Goal: Information Seeking & Learning: Learn about a topic

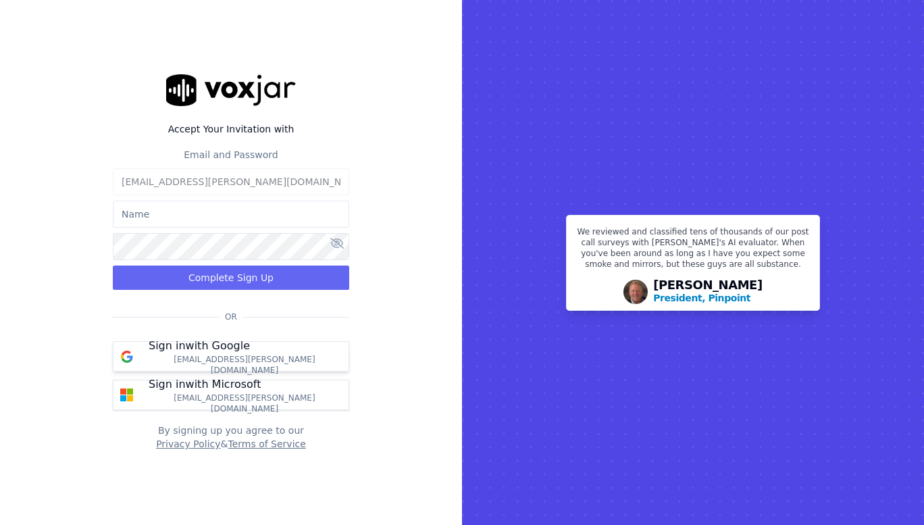
click at [236, 354] on p "Sign in with Google" at bounding box center [199, 346] width 101 height 16
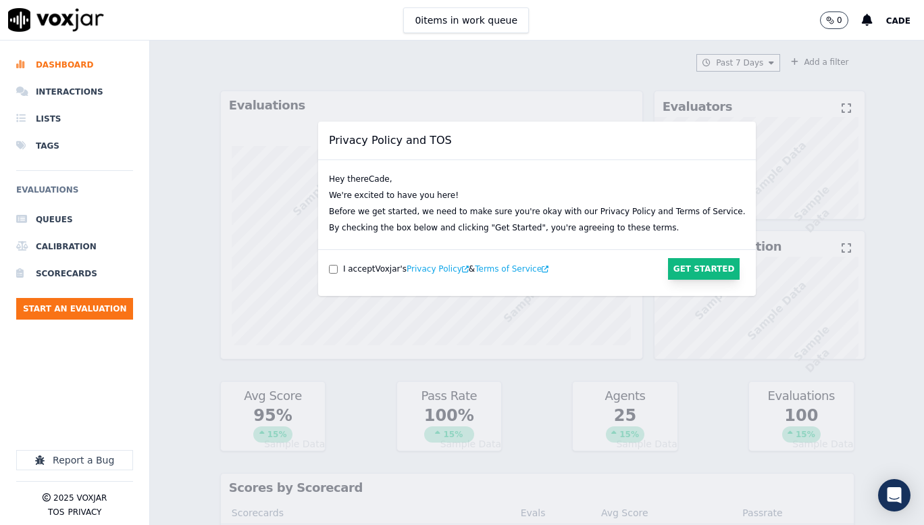
click at [681, 264] on button "Get Started" at bounding box center [704, 269] width 72 height 22
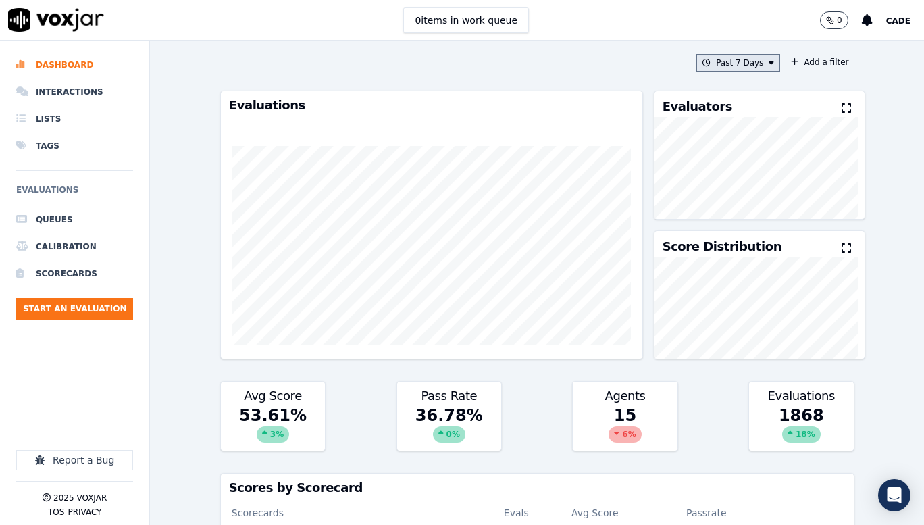
click at [733, 65] on button "Past 7 Days" at bounding box center [738, 63] width 84 height 18
click at [719, 171] on div "This Month" at bounding box center [740, 168] width 45 height 11
click at [750, 229] on button "Add" at bounding box center [760, 218] width 26 height 22
click at [814, 61] on button "Add a filter" at bounding box center [819, 62] width 68 height 16
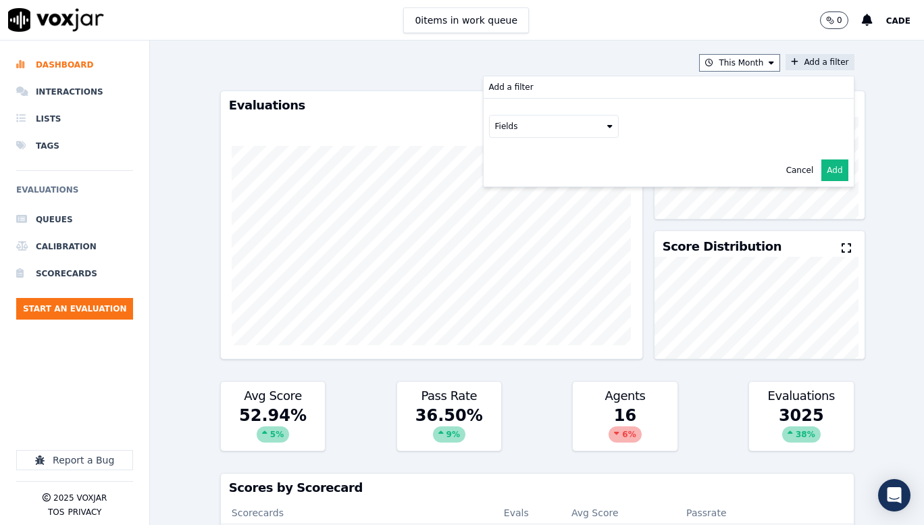
click at [565, 124] on button "Fields" at bounding box center [554, 126] width 130 height 23
click at [587, 126] on button "Fields" at bounding box center [554, 126] width 130 height 23
click at [607, 126] on icon at bounding box center [609, 126] width 5 height 8
click at [786, 173] on button "Cancel" at bounding box center [800, 170] width 28 height 11
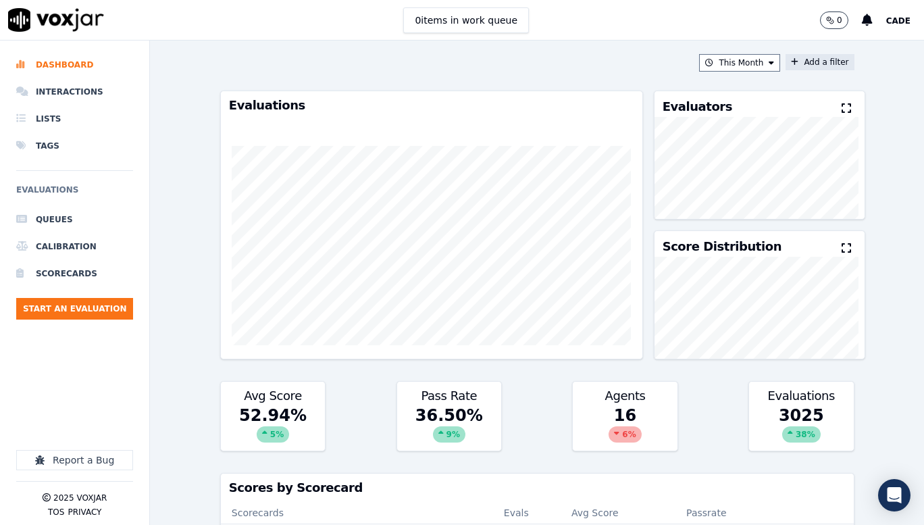
click at [896, 22] on span "Cade" at bounding box center [898, 20] width 24 height 9
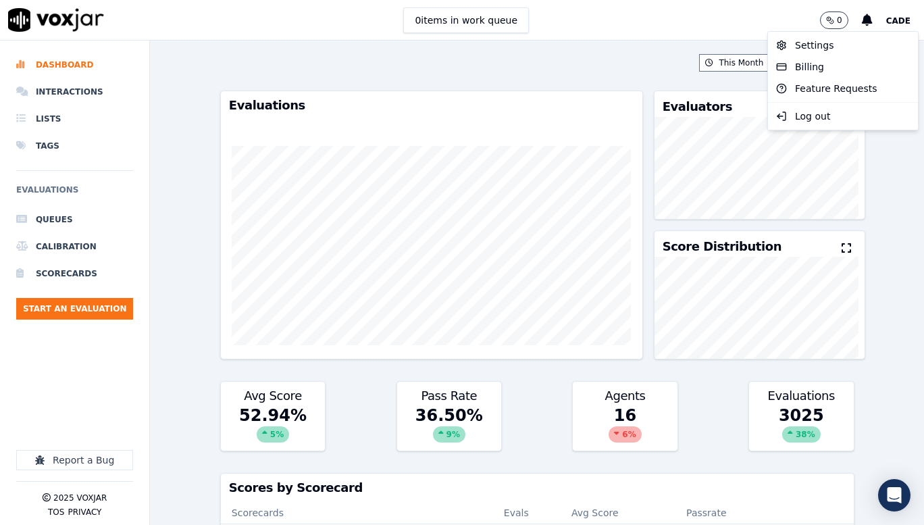
click at [896, 22] on span "Cade" at bounding box center [898, 20] width 24 height 9
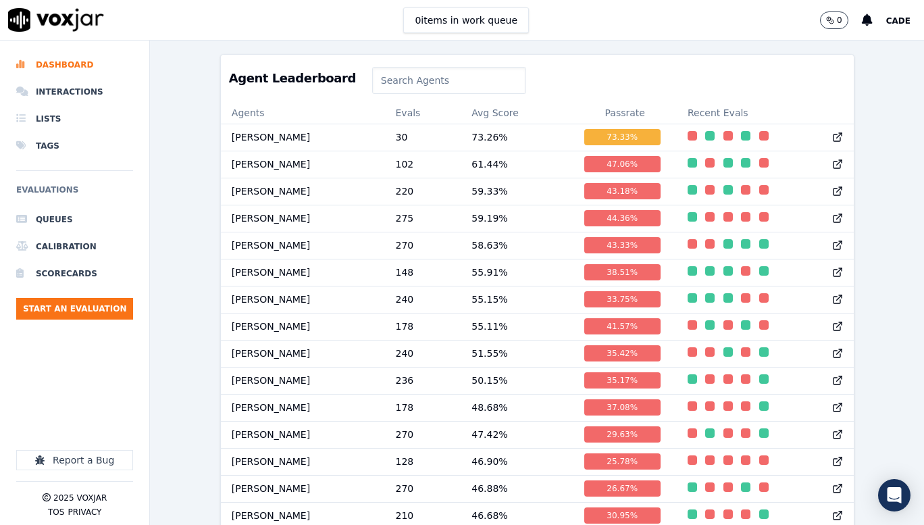
scroll to position [611, 0]
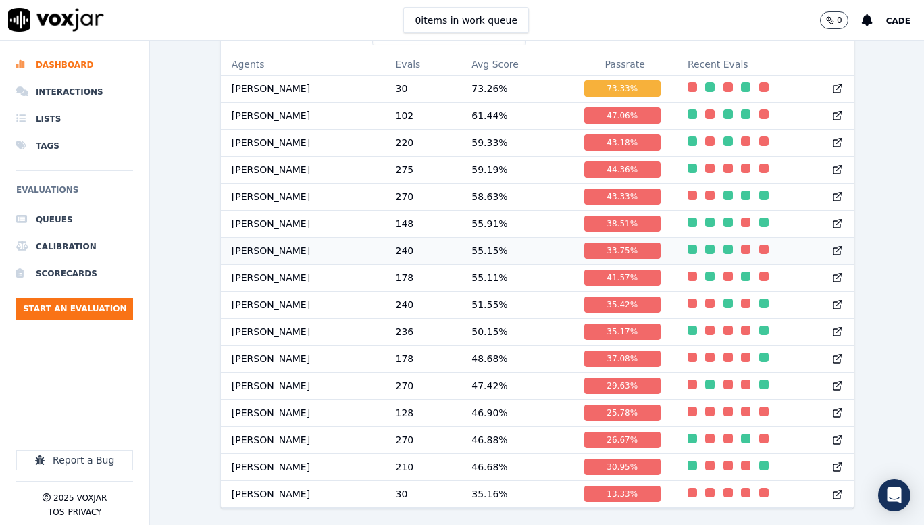
click at [327, 245] on td "Cade Patterson" at bounding box center [303, 250] width 164 height 27
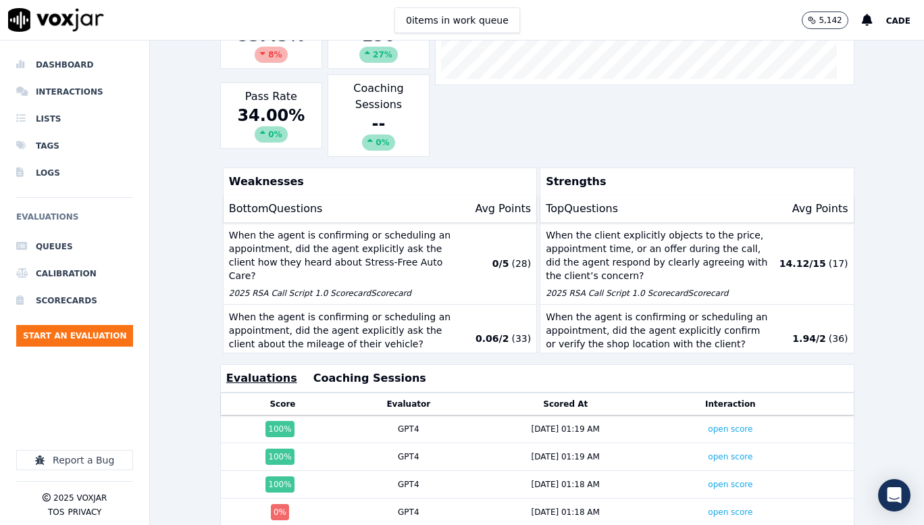
scroll to position [255, 0]
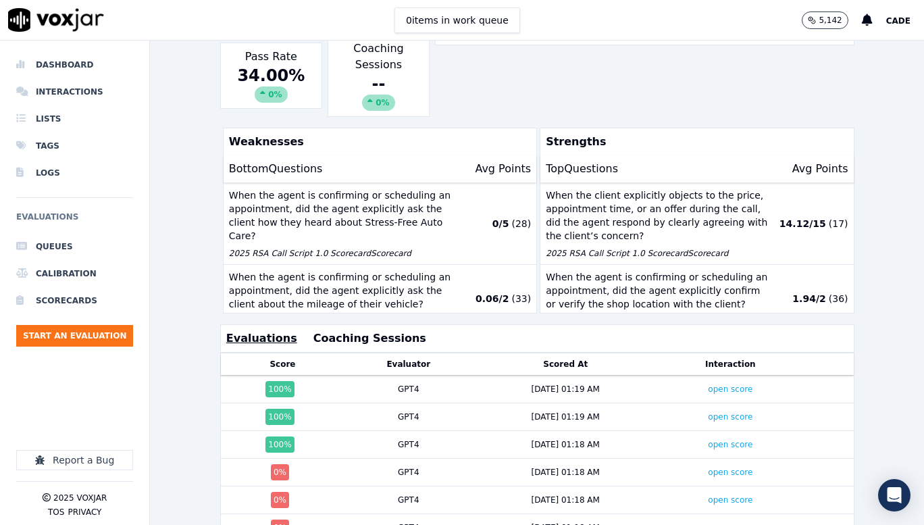
drag, startPoint x: 912, startPoint y: 208, endPoint x: 883, endPoint y: 148, distance: 67.0
click at [883, 148] on div "Past 7 Days Add a filter Cade Patterson Team Rank 8/15 Above Me Troy Miller Bel…" at bounding box center [537, 283] width 774 height 484
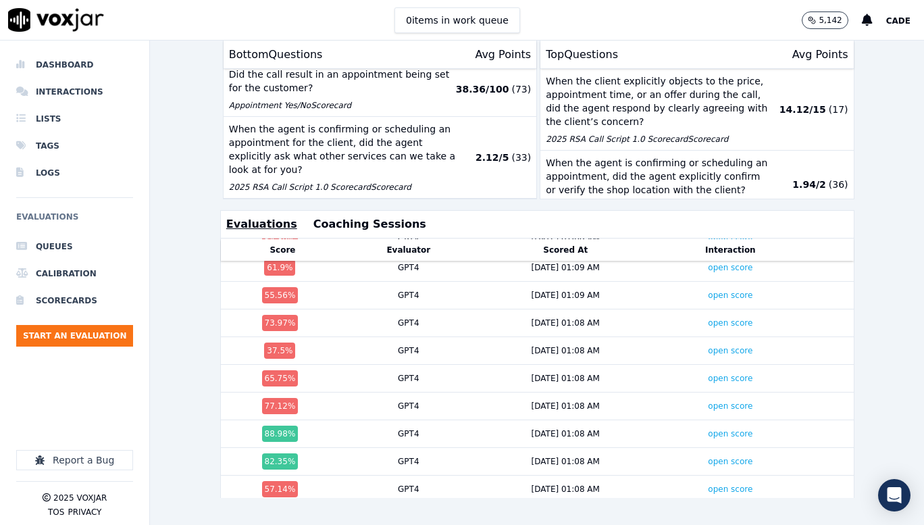
scroll to position [534, 0]
click at [708, 345] on link "open score" at bounding box center [730, 349] width 45 height 9
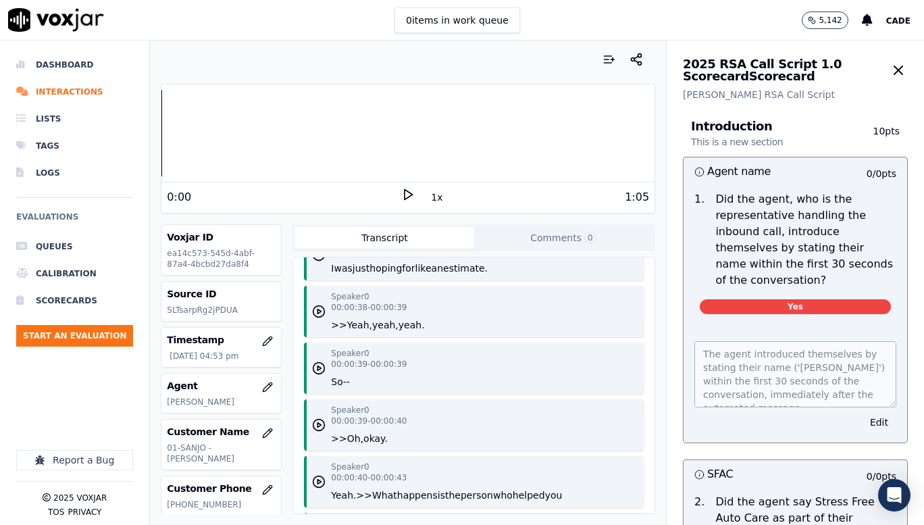
scroll to position [1168, 0]
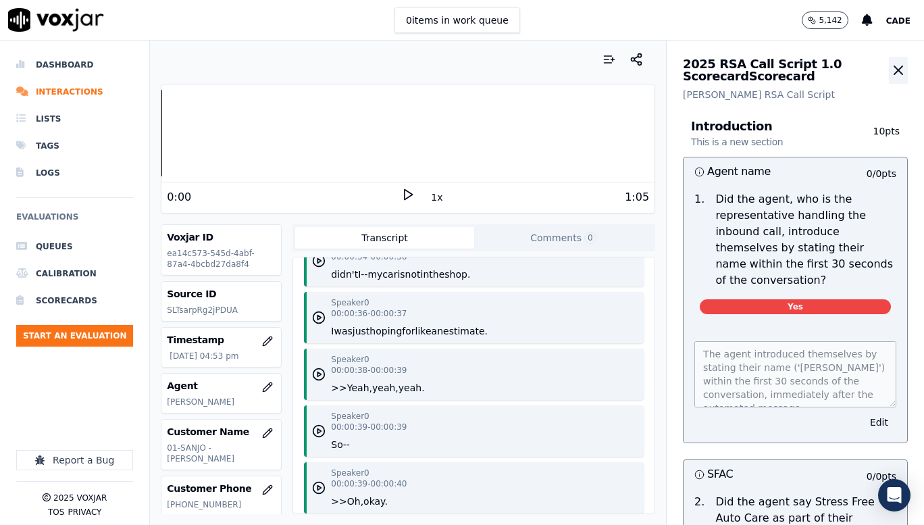
click at [890, 67] on icon "button" at bounding box center [898, 70] width 16 height 16
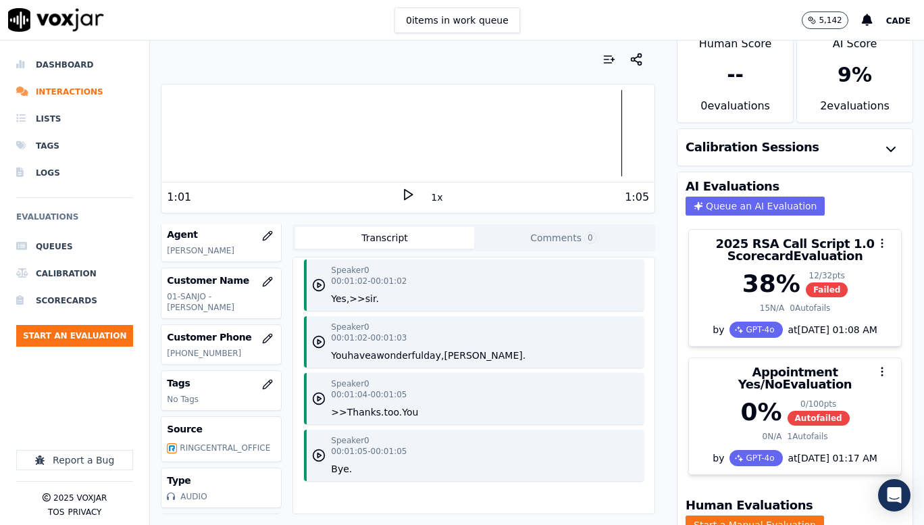
scroll to position [0, 0]
